Goal: Download file/media

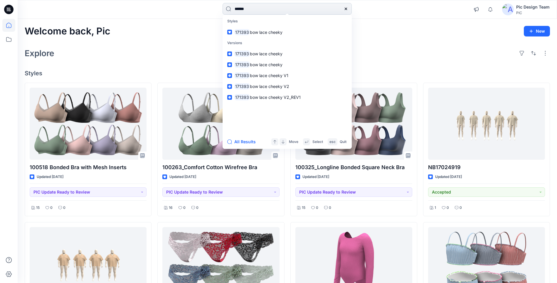
click at [286, 10] on input "******" at bounding box center [287, 9] width 129 height 12
type input "******"
click at [236, 142] on button "All Results" at bounding box center [243, 141] width 32 height 7
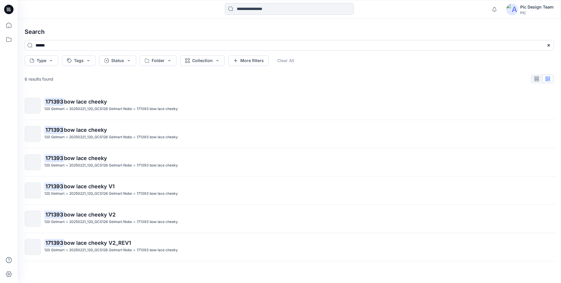
click at [92, 103] on span "bow lace cheeky" at bounding box center [85, 101] width 43 height 6
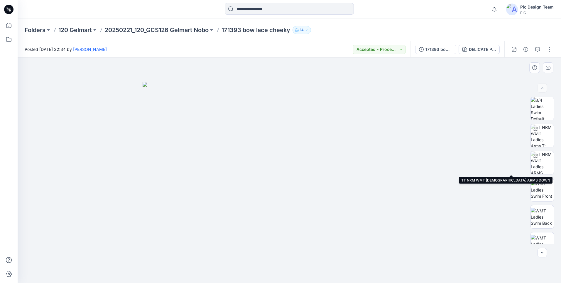
click at [547, 148] on div at bounding box center [542, 170] width 23 height 147
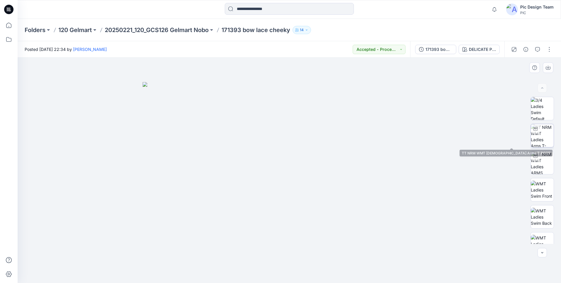
click at [543, 139] on img at bounding box center [542, 135] width 23 height 23
drag, startPoint x: 347, startPoint y: 268, endPoint x: 284, endPoint y: 268, distance: 63.4
click at [284, 268] on icon at bounding box center [290, 265] width 178 height 22
drag, startPoint x: 307, startPoint y: 275, endPoint x: 292, endPoint y: 275, distance: 14.1
click at [292, 275] on icon at bounding box center [290, 265] width 178 height 22
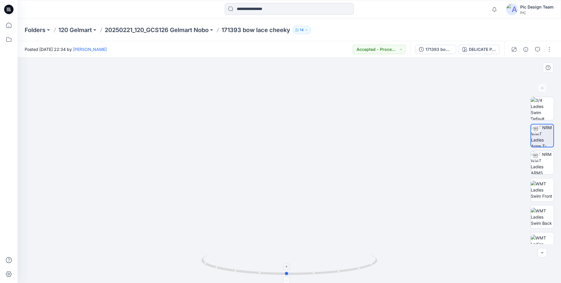
drag, startPoint x: 272, startPoint y: 276, endPoint x: 352, endPoint y: 273, distance: 79.4
click at [352, 273] on div at bounding box center [289, 267] width 176 height 29
drag, startPoint x: 344, startPoint y: 272, endPoint x: 310, endPoint y: 270, distance: 34.7
click at [310, 270] on icon at bounding box center [290, 265] width 178 height 22
drag, startPoint x: 268, startPoint y: 273, endPoint x: 222, endPoint y: 266, distance: 46.4
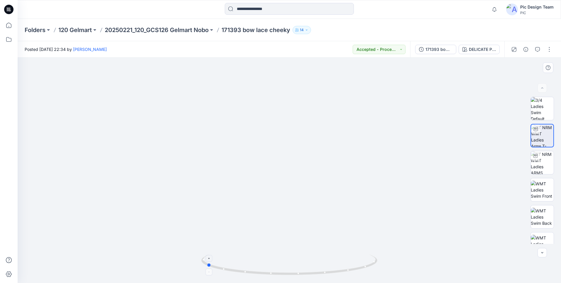
click at [222, 266] on icon at bounding box center [290, 265] width 178 height 22
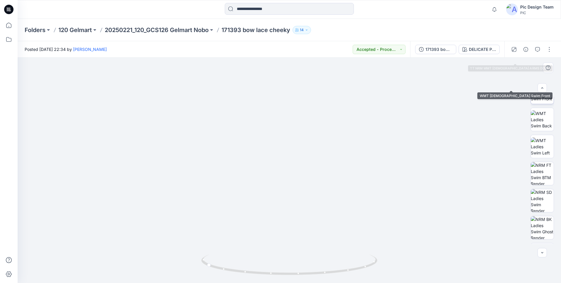
scroll to position [120, 0]
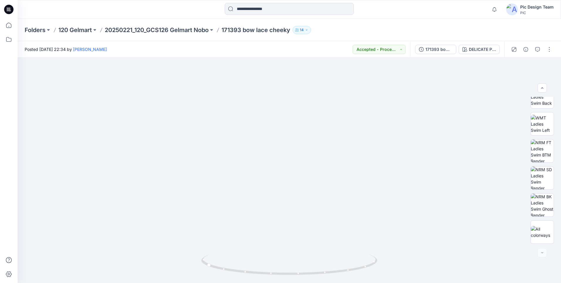
click at [427, 55] on div "171393 bow lace cheeky DELICATE PINK" at bounding box center [458, 49] width 94 height 16
click at [429, 51] on div "171393 bow lace cheeky" at bounding box center [439, 49] width 27 height 6
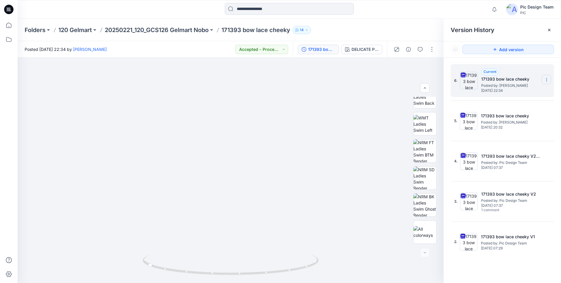
click at [547, 82] on icon at bounding box center [547, 79] width 5 height 5
click at [521, 90] on span "Download Source BW File" at bounding box center [517, 91] width 49 height 7
